Goal: Navigation & Orientation: Find specific page/section

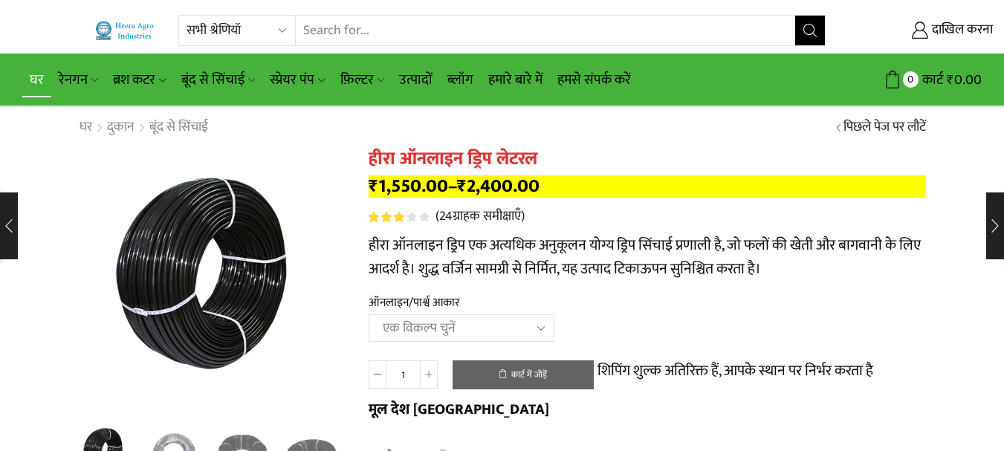
click at [45, 84] on link "घर" at bounding box center [36, 79] width 29 height 35
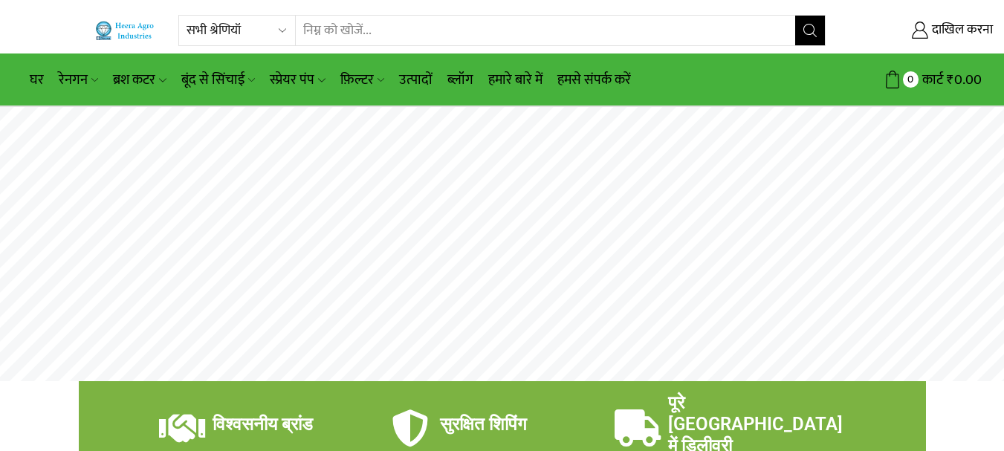
click at [582, 225] on rs-layer at bounding box center [502, 244] width 1004 height 274
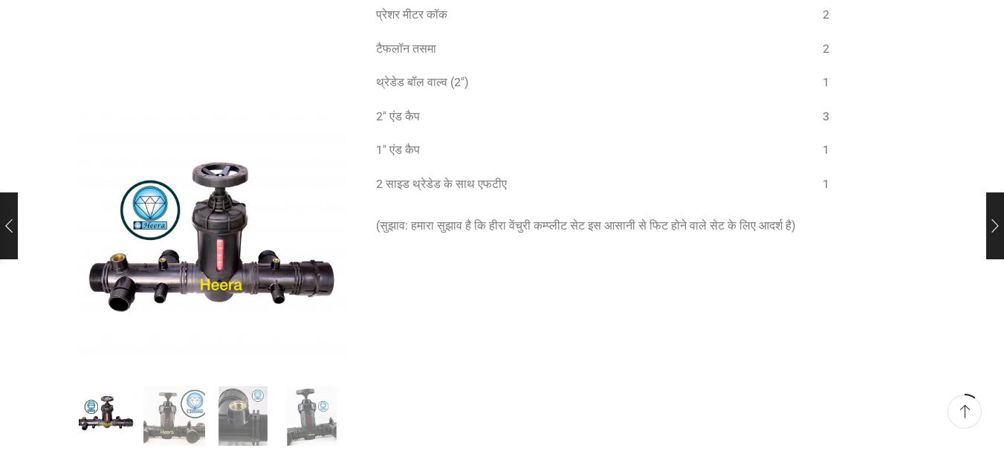
scroll to position [1040, 0]
